Goal: Information Seeking & Learning: Learn about a topic

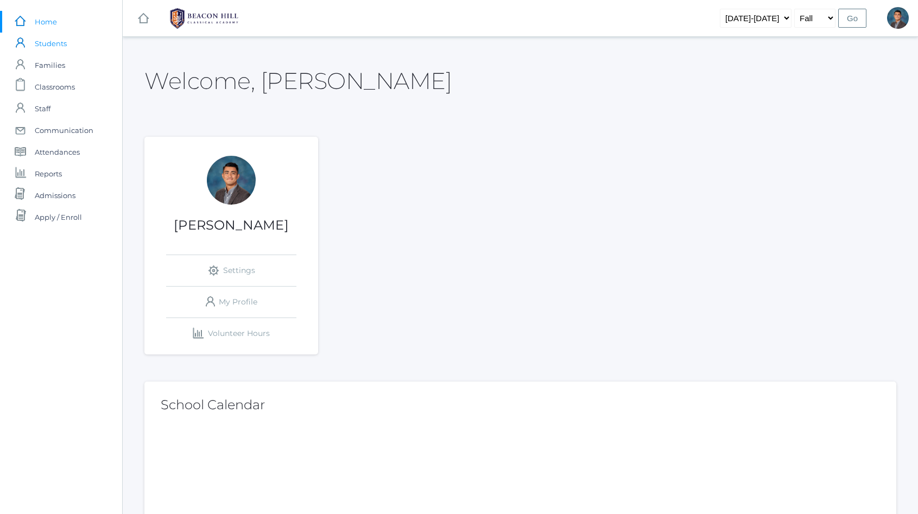
click at [56, 42] on span "Students" at bounding box center [51, 44] width 32 height 22
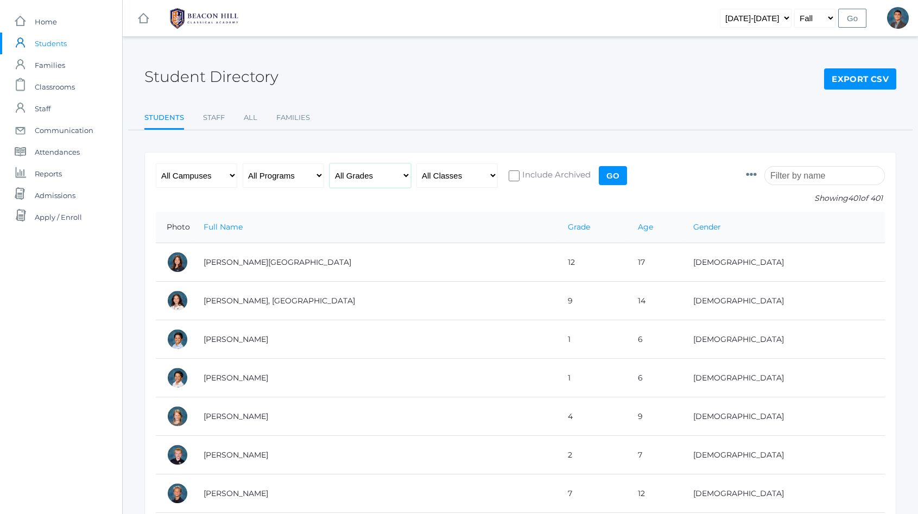
click at [378, 174] on select "All Grades Grammar - Kindergarten - 1st Grade - 2nd Grade - 3rd Grade - 4th Gra…" at bounding box center [369, 175] width 81 height 24
select select "6"
click at [595, 165] on div "All Campuses Upper Campus Lower Campus All Programs Full-Time Collaborative Fou…" at bounding box center [393, 187] width 474 height 48
click at [613, 164] on div "All Campuses Upper Campus Lower Campus All Programs Full-Time Collaborative Fou…" at bounding box center [393, 187] width 474 height 48
click at [616, 170] on input "Go" at bounding box center [613, 175] width 28 height 19
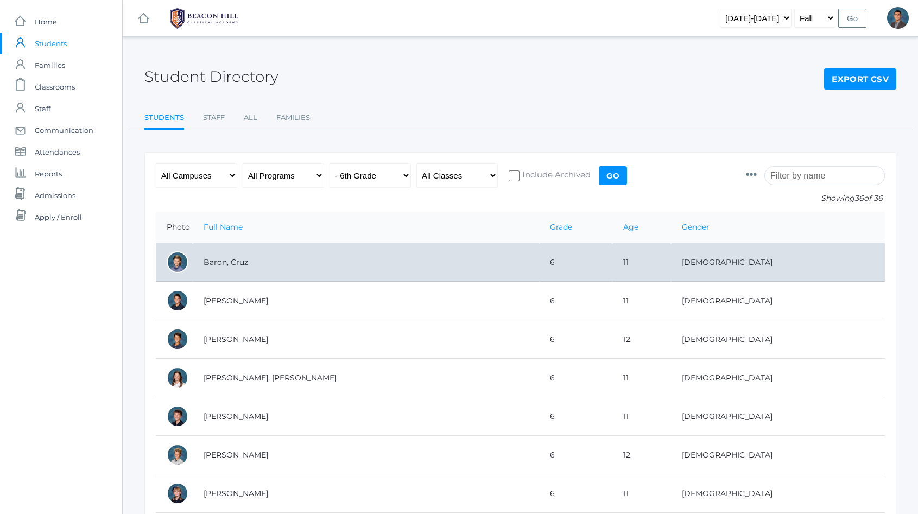
click at [300, 266] on td "Baron, Cruz" at bounding box center [366, 262] width 346 height 39
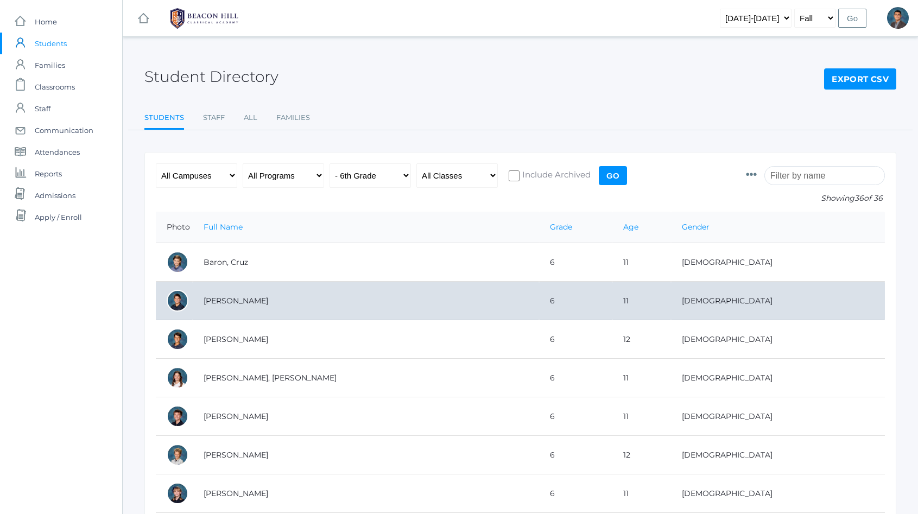
click at [276, 303] on td "[PERSON_NAME]" at bounding box center [366, 301] width 346 height 39
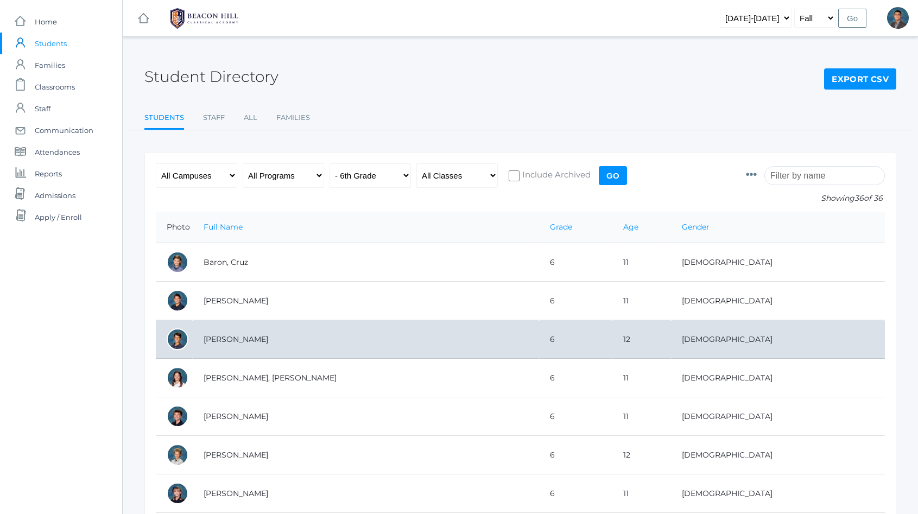
click at [285, 338] on td "[PERSON_NAME]" at bounding box center [366, 339] width 346 height 39
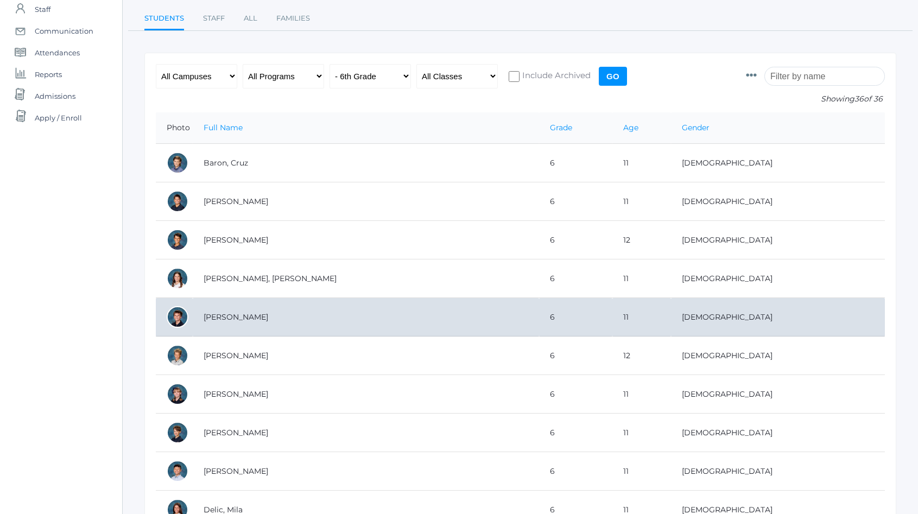
scroll to position [138, 0]
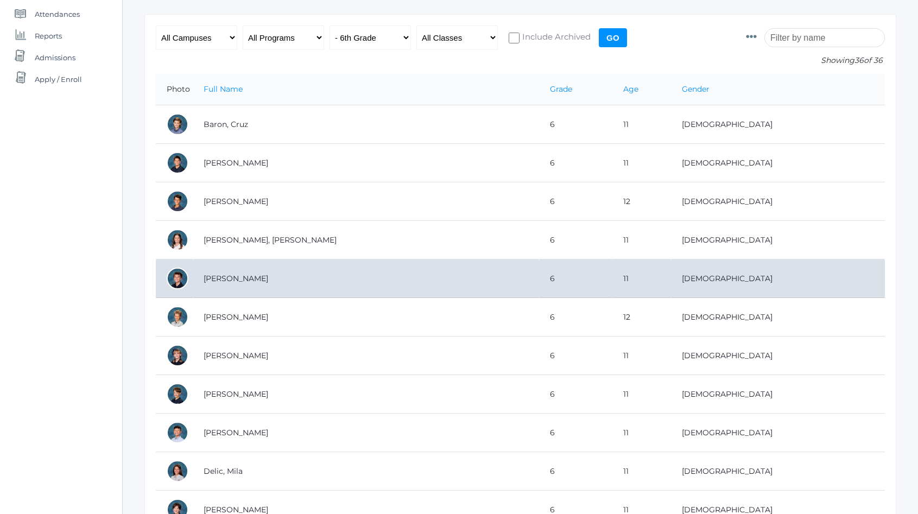
click at [313, 281] on td "[PERSON_NAME]" at bounding box center [366, 278] width 346 height 39
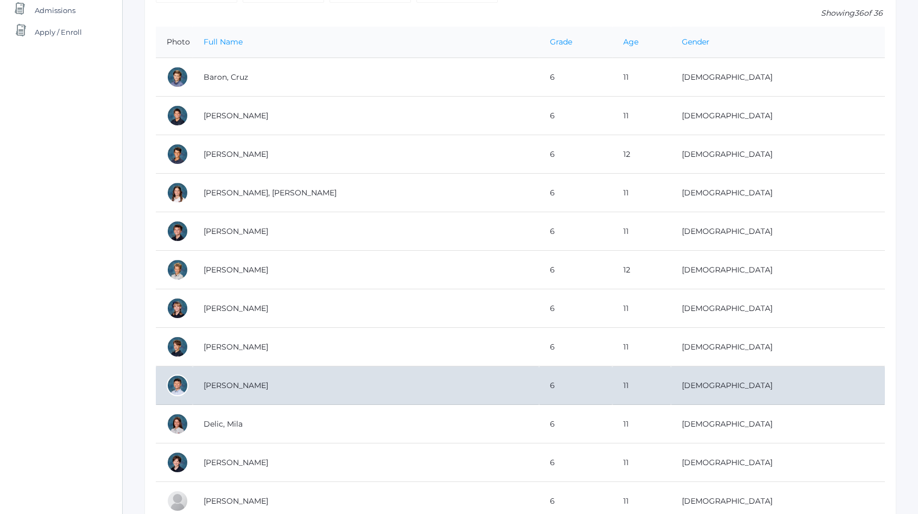
scroll to position [228, 0]
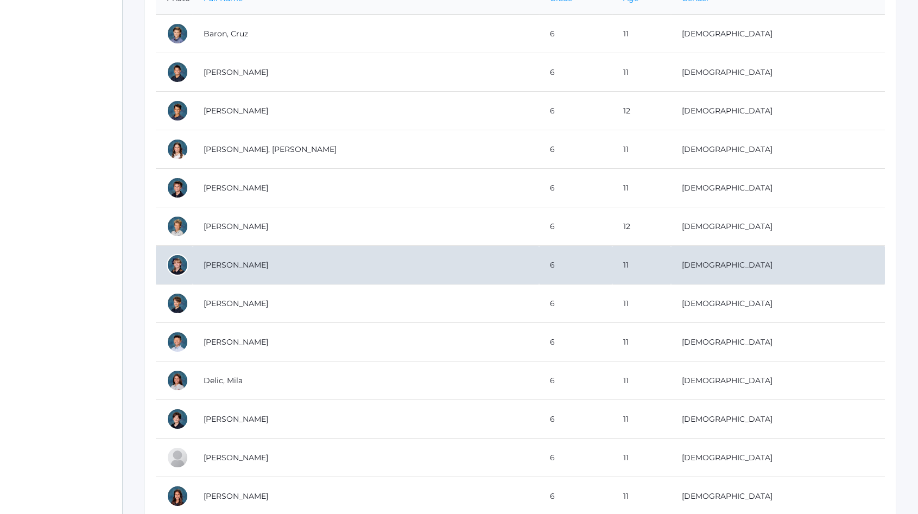
click at [304, 265] on td "[PERSON_NAME]" at bounding box center [366, 265] width 346 height 39
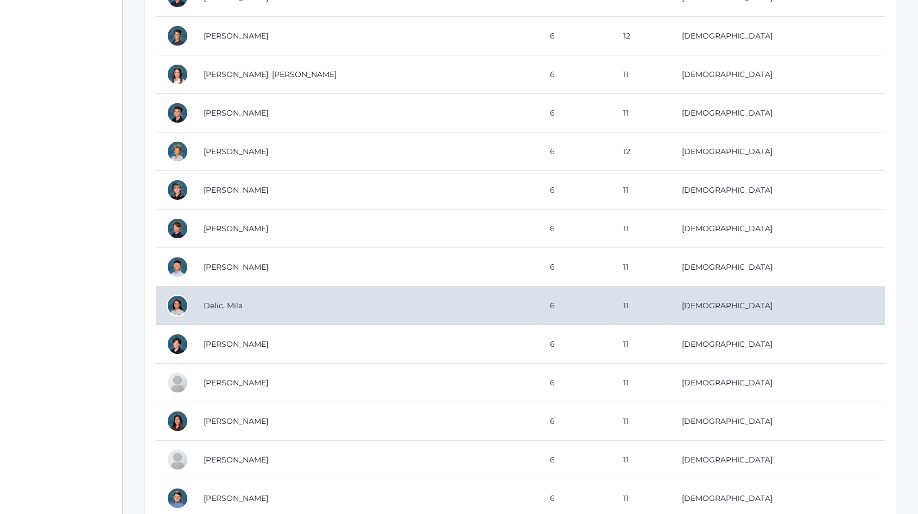
scroll to position [315, 0]
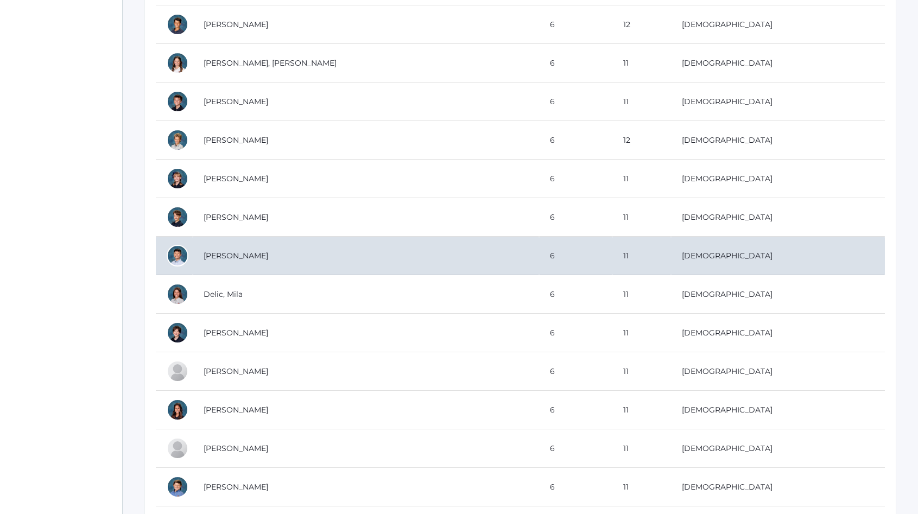
click at [289, 259] on td "[PERSON_NAME]" at bounding box center [366, 256] width 346 height 39
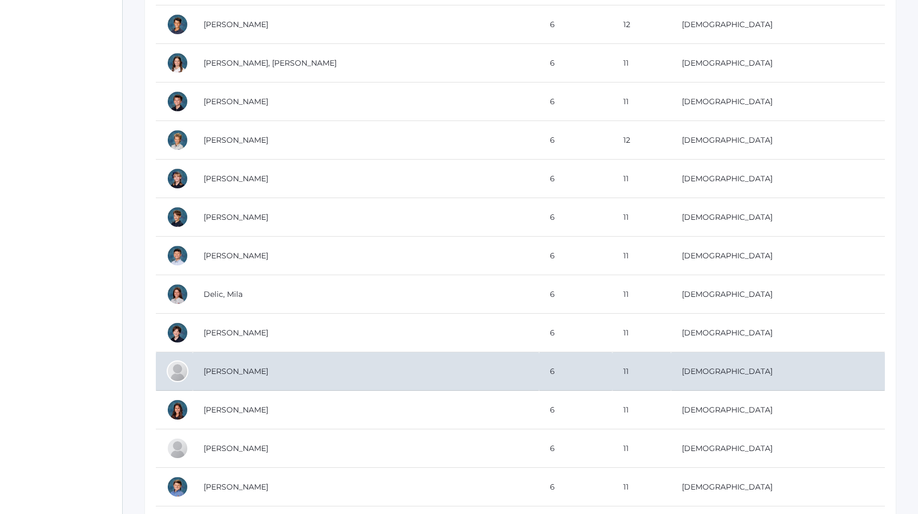
click at [242, 367] on td "[PERSON_NAME]" at bounding box center [366, 371] width 346 height 39
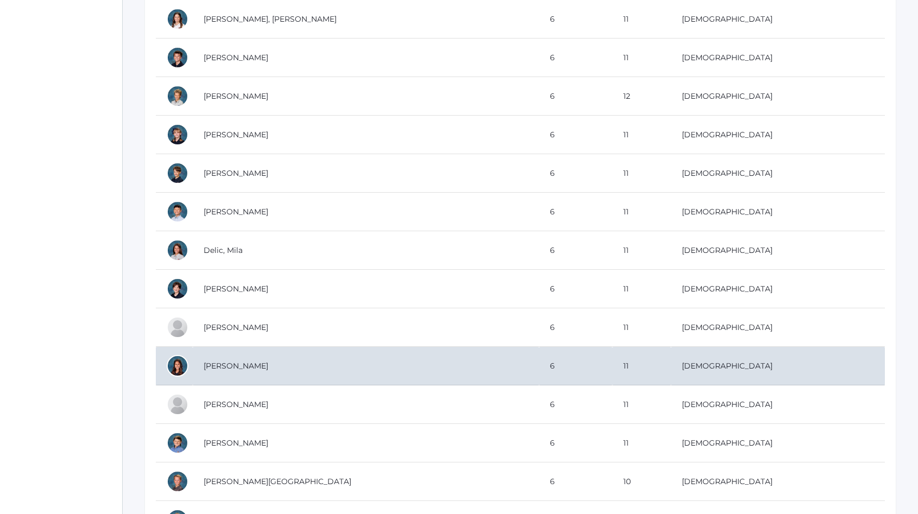
scroll to position [402, 0]
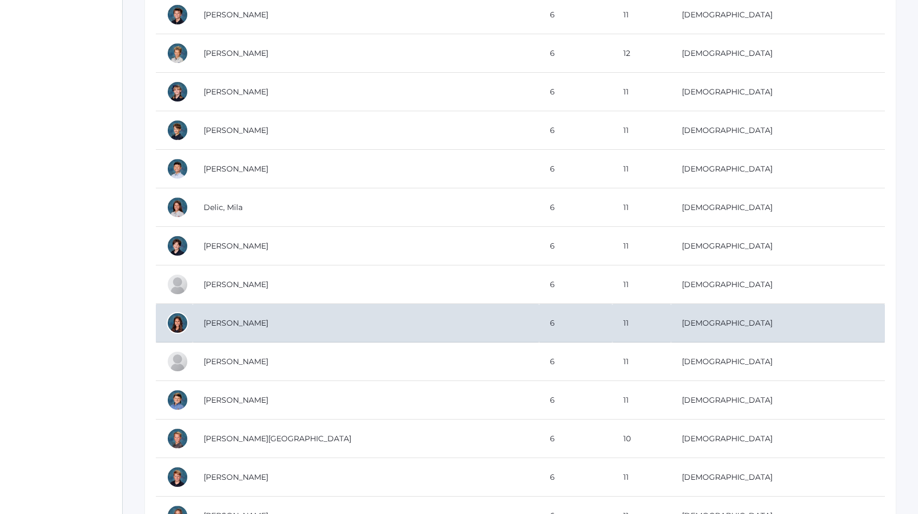
click at [405, 314] on td "[PERSON_NAME]" at bounding box center [366, 323] width 346 height 39
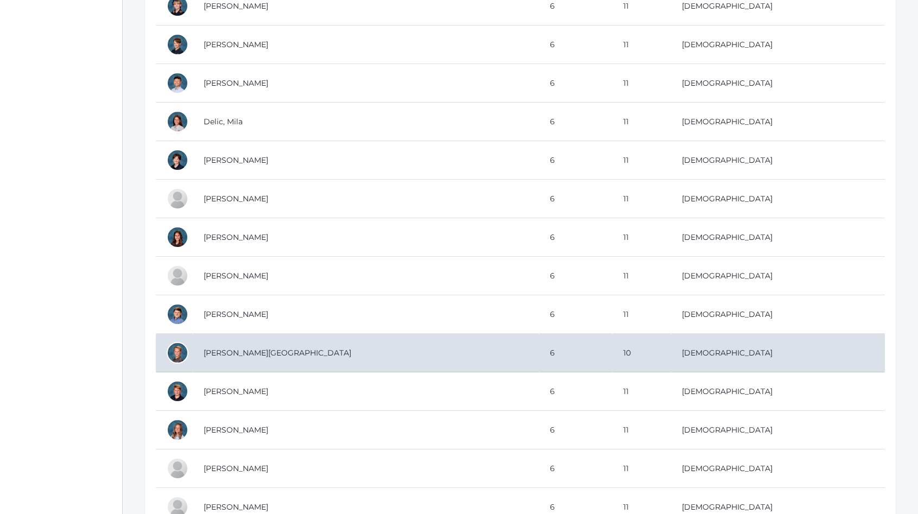
scroll to position [498, 0]
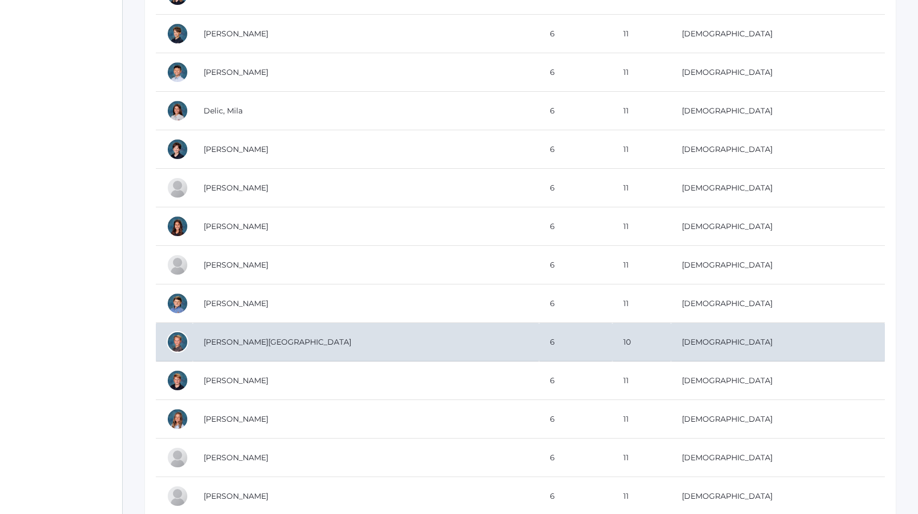
click at [391, 325] on td "[PERSON_NAME][GEOGRAPHIC_DATA]" at bounding box center [366, 342] width 346 height 39
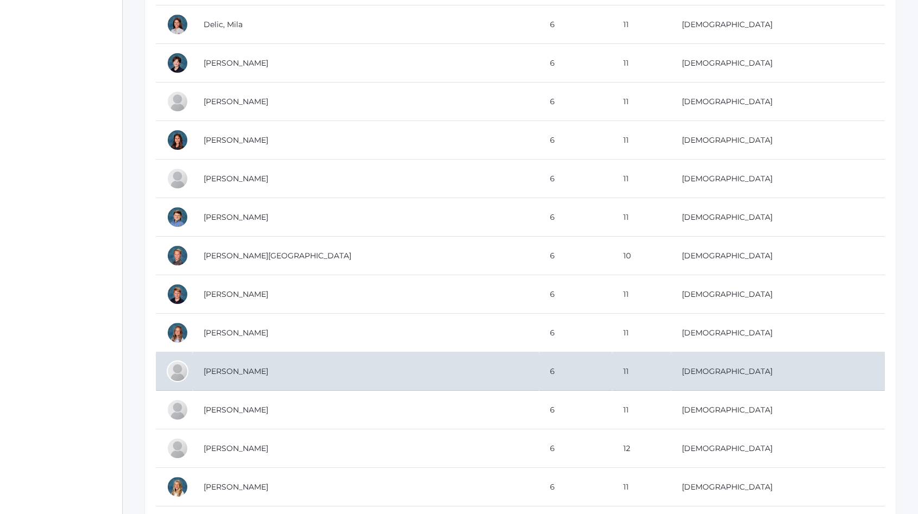
scroll to position [587, 0]
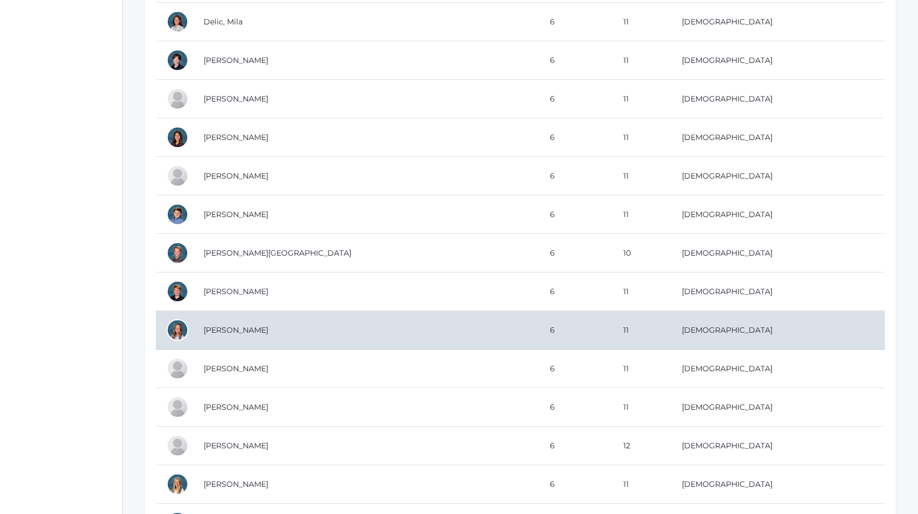
click at [364, 329] on td "[PERSON_NAME]" at bounding box center [366, 330] width 346 height 39
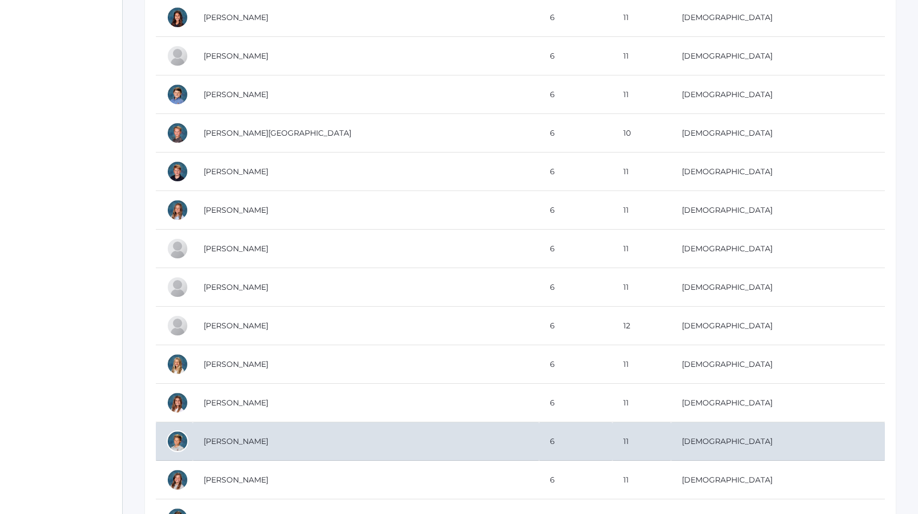
scroll to position [777, 0]
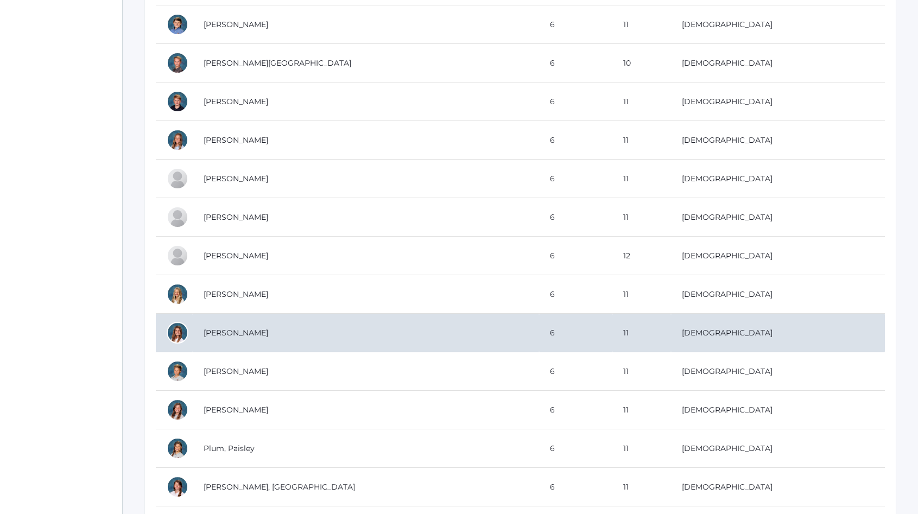
click at [335, 331] on td "[PERSON_NAME]" at bounding box center [366, 333] width 346 height 39
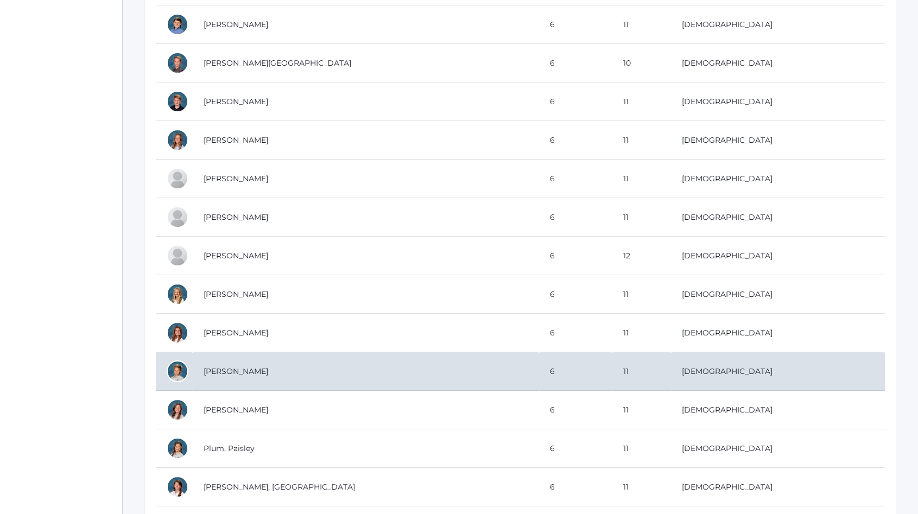
scroll to position [1019, 0]
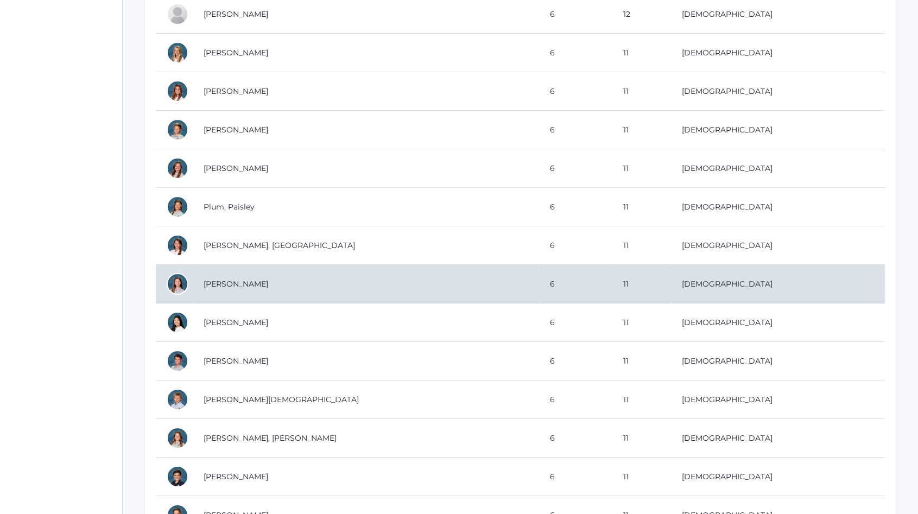
click at [296, 283] on td "[PERSON_NAME]" at bounding box center [366, 284] width 346 height 39
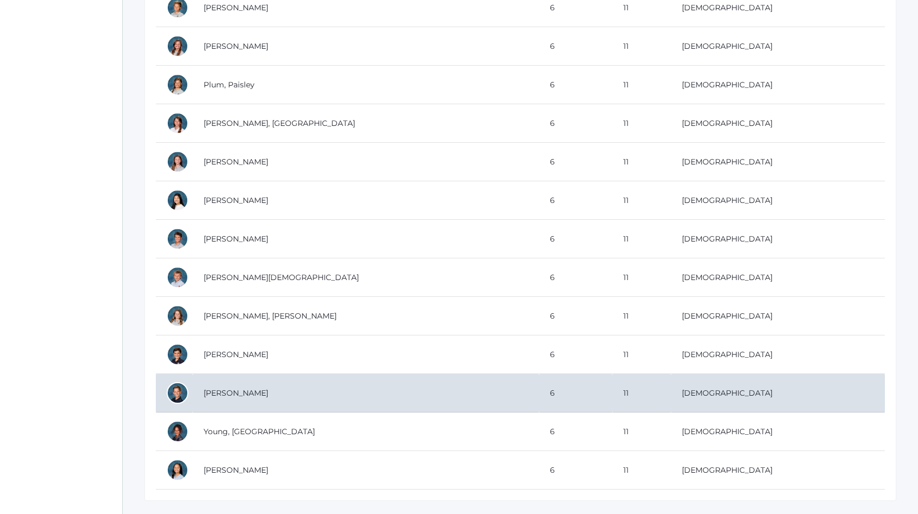
scroll to position [1175, 0]
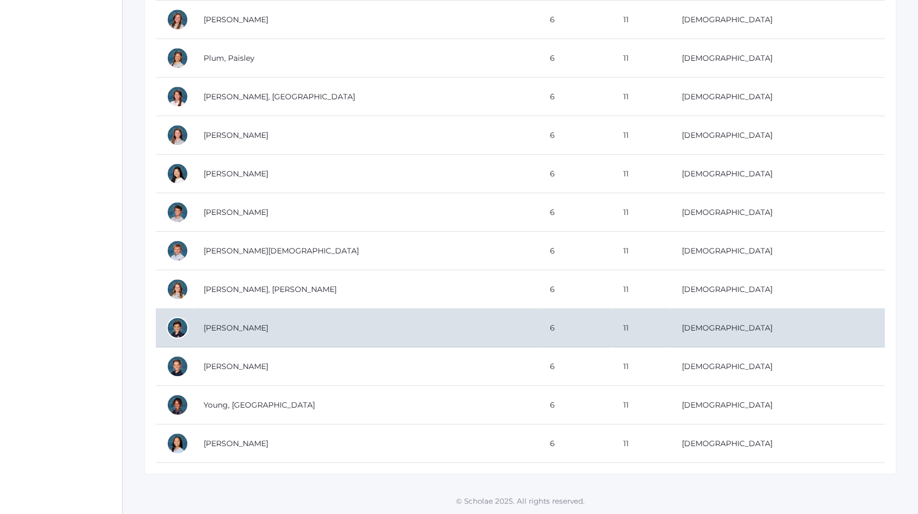
click at [366, 320] on td "[PERSON_NAME]" at bounding box center [366, 328] width 346 height 39
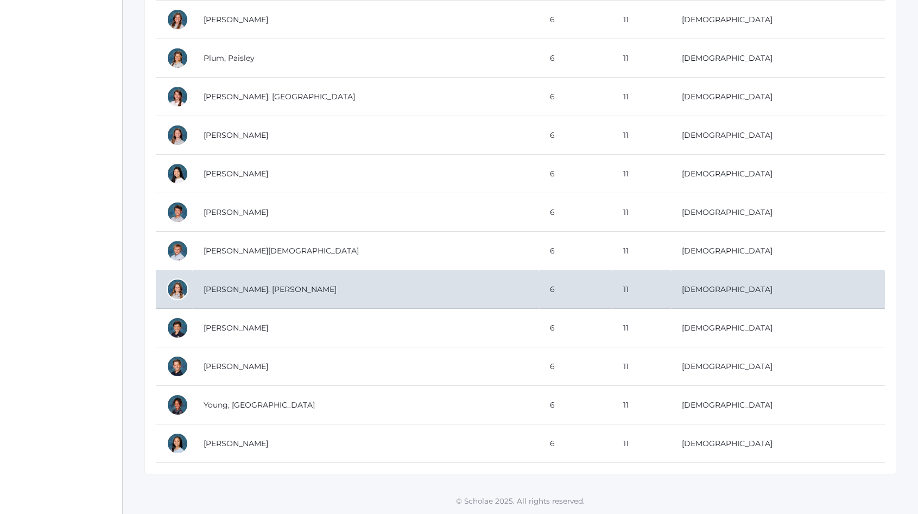
click at [374, 270] on td "[PERSON_NAME], [PERSON_NAME]" at bounding box center [366, 289] width 346 height 39
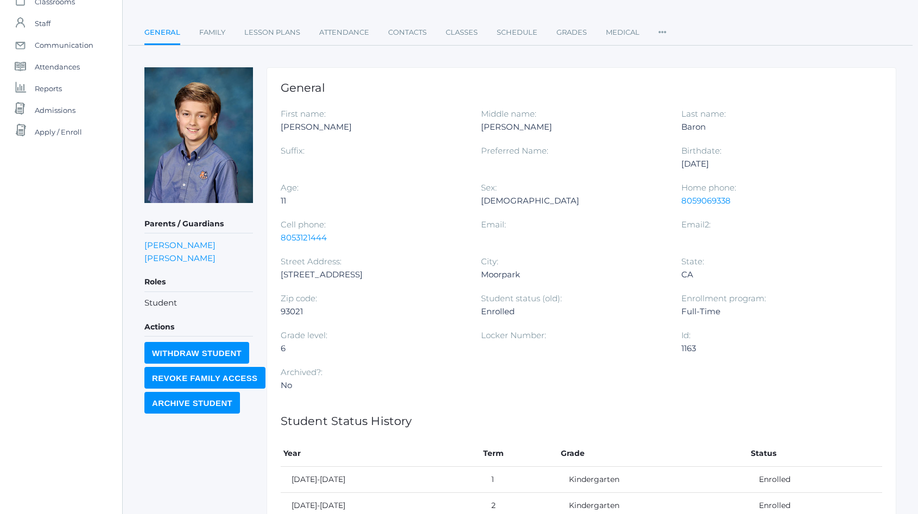
scroll to position [94, 0]
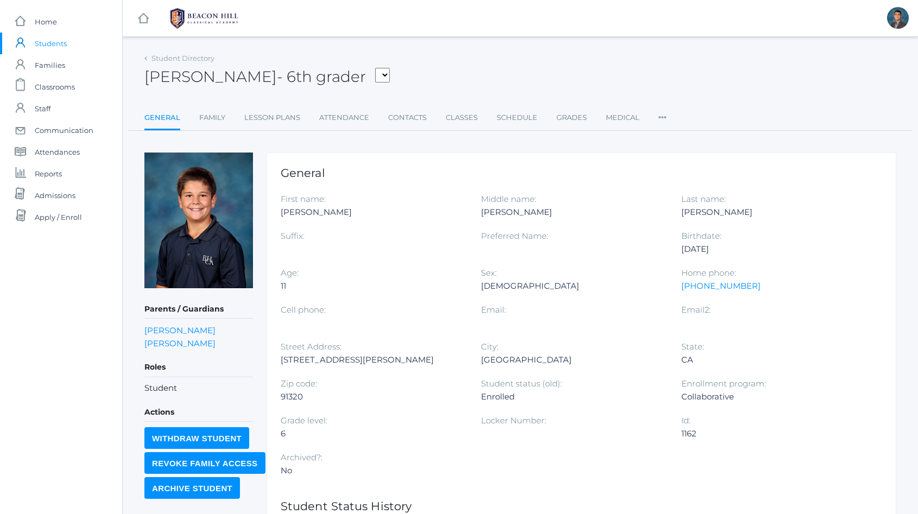
scroll to position [2, 0]
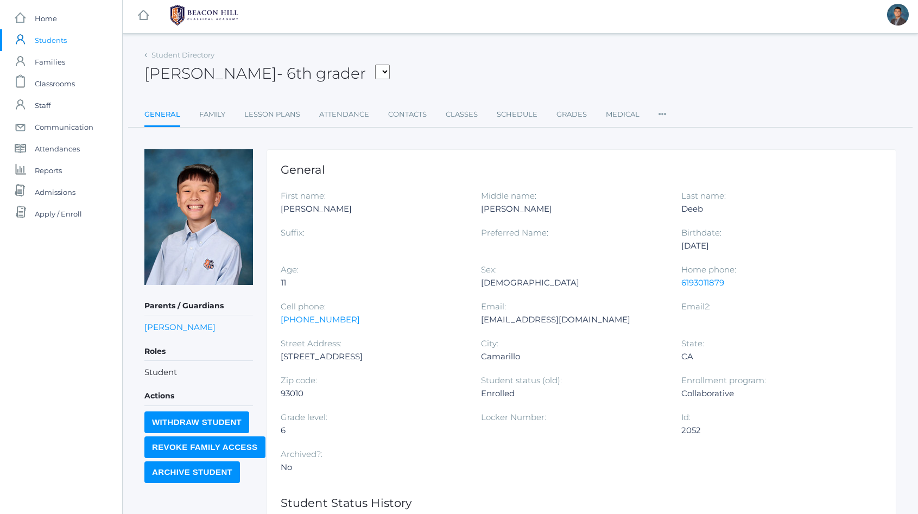
scroll to position [9, 0]
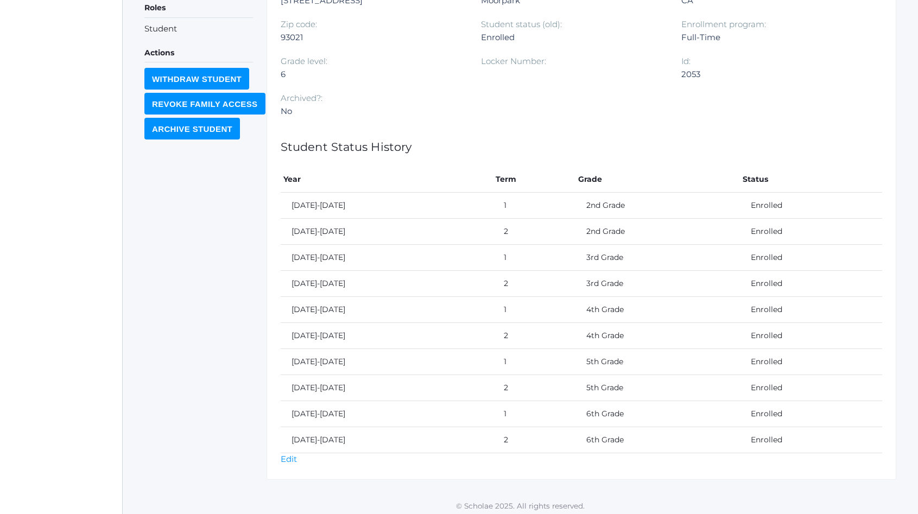
scroll to position [364, 0]
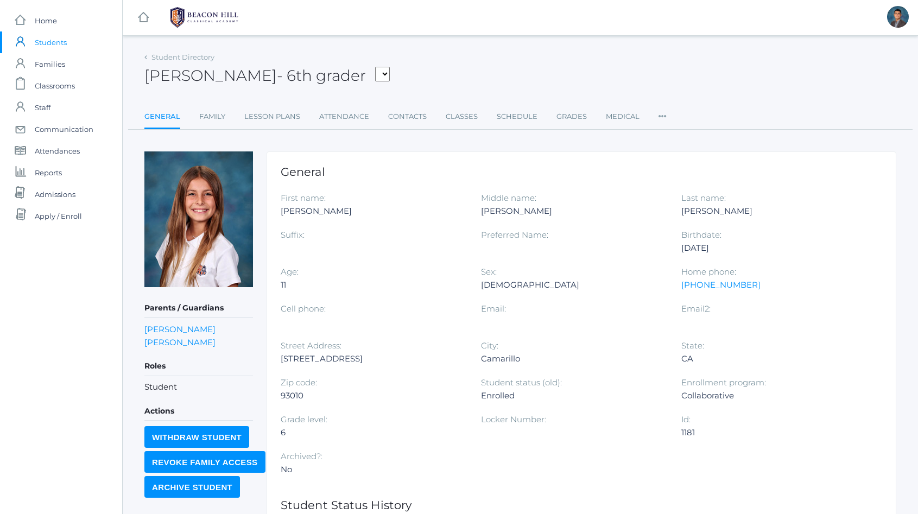
scroll to position [230, 0]
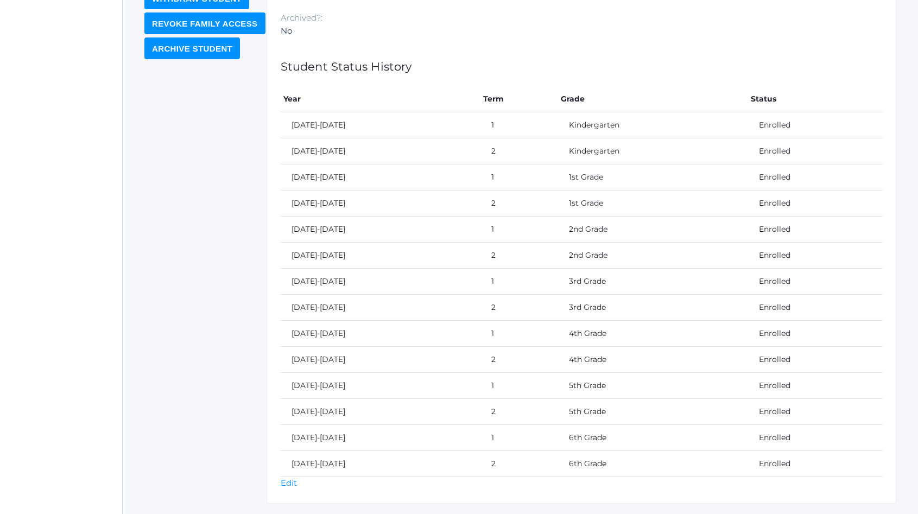
scroll to position [468, 0]
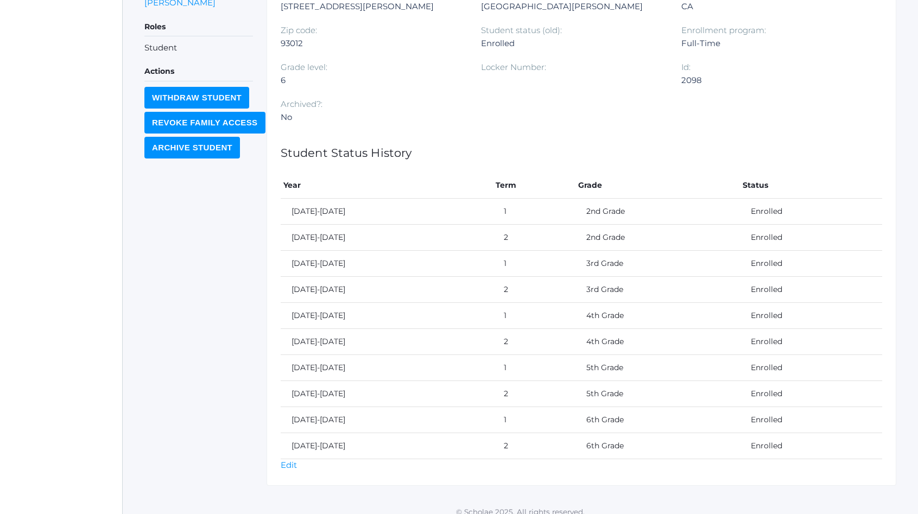
scroll to position [364, 0]
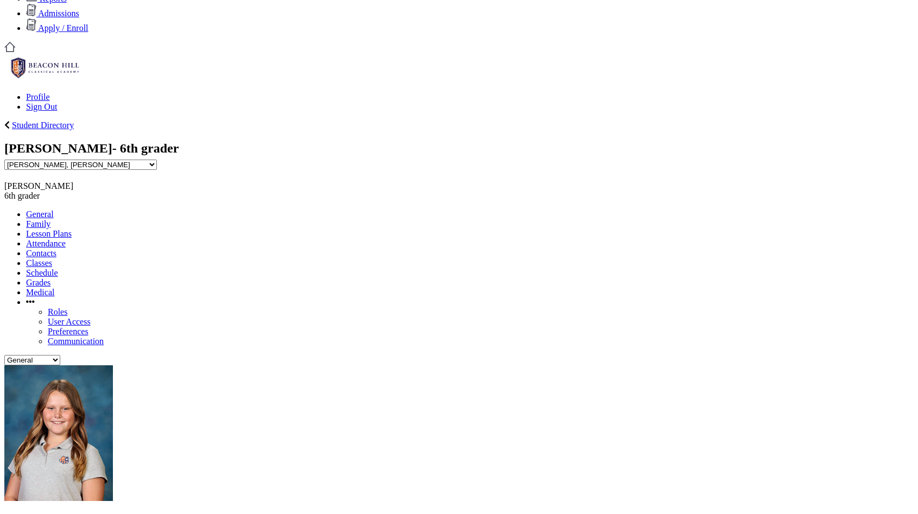
scroll to position [106, 0]
